Goal: Information Seeking & Learning: Learn about a topic

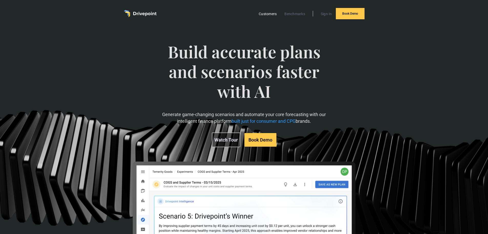
click at [264, 12] on link "Customers" at bounding box center [267, 14] width 23 height 7
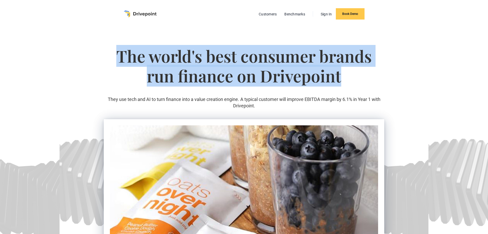
drag, startPoint x: 117, startPoint y: 53, endPoint x: 351, endPoint y: 74, distance: 234.6
click at [351, 74] on h1 "The world's best consumer brands run finance on Drivepoint" at bounding box center [244, 71] width 281 height 50
